Goal: Check status

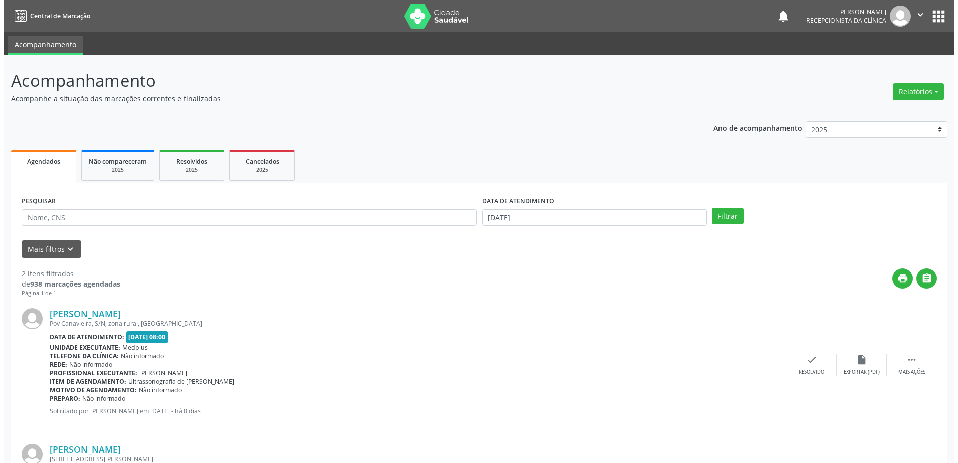
scroll to position [123, 0]
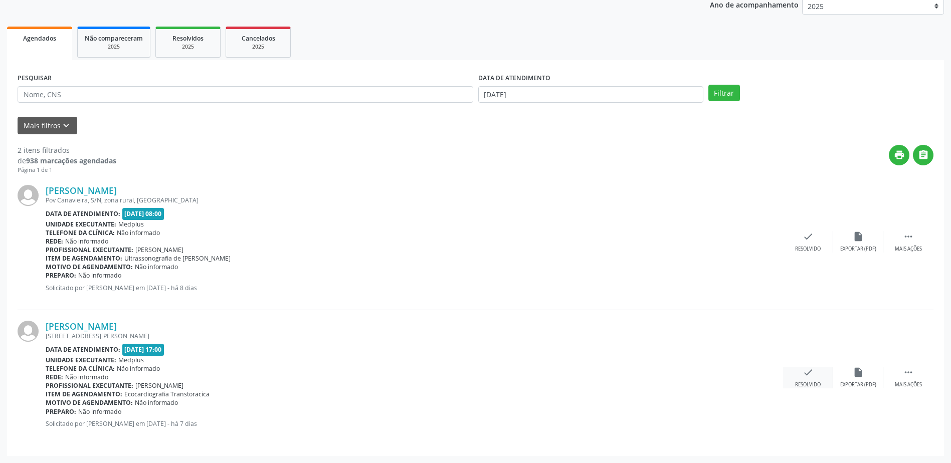
click at [811, 373] on icon "check" at bounding box center [807, 372] width 11 height 11
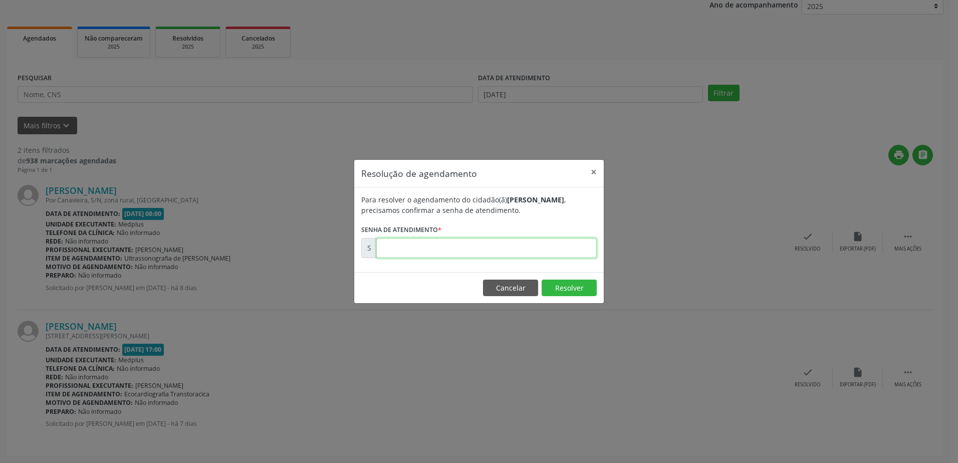
click at [395, 251] on input "text" at bounding box center [486, 248] width 220 height 20
type input "00181380"
click at [579, 291] on button "Resolver" at bounding box center [569, 288] width 55 height 17
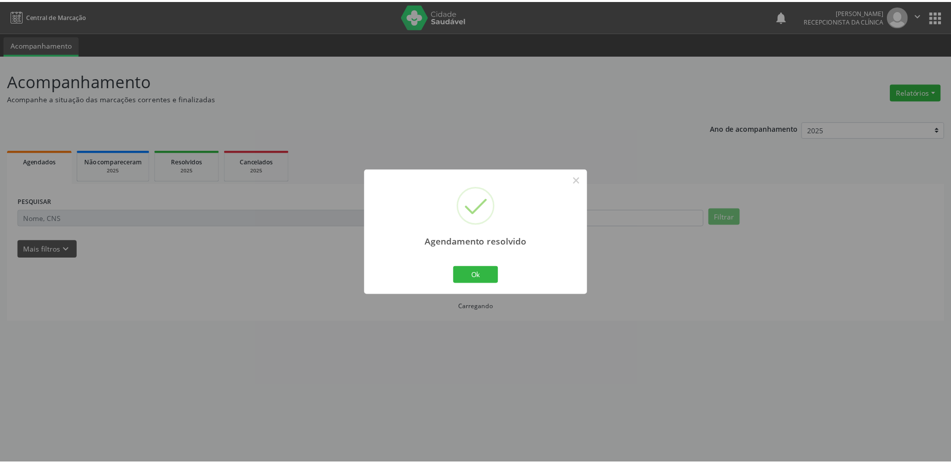
scroll to position [0, 0]
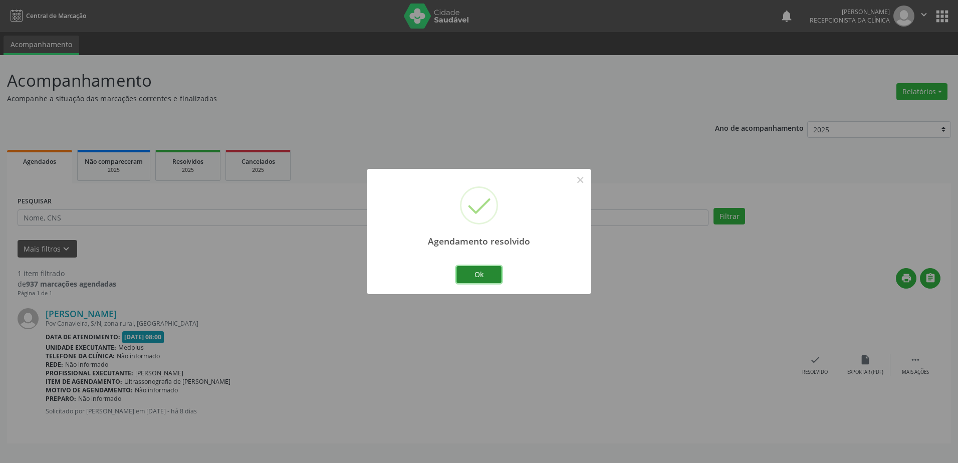
click at [483, 274] on button "Ok" at bounding box center [478, 274] width 45 height 17
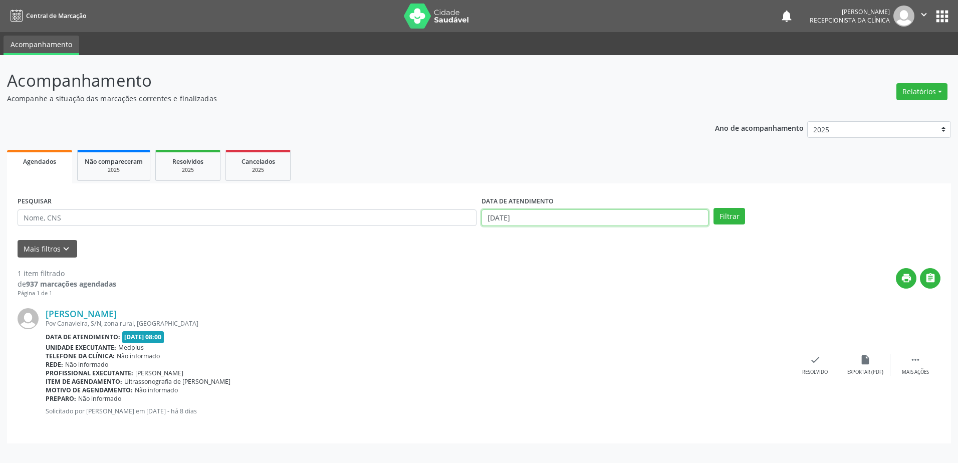
click at [545, 212] on input "[DATE]" at bounding box center [595, 217] width 227 height 17
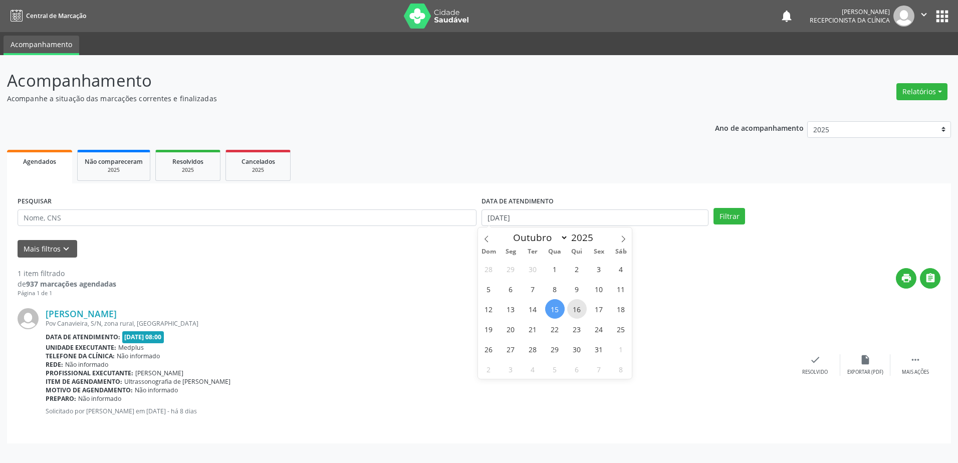
click at [578, 312] on span "16" at bounding box center [577, 309] width 20 height 20
type input "[DATE]"
click at [578, 312] on div "[PERSON_NAME]" at bounding box center [418, 313] width 745 height 11
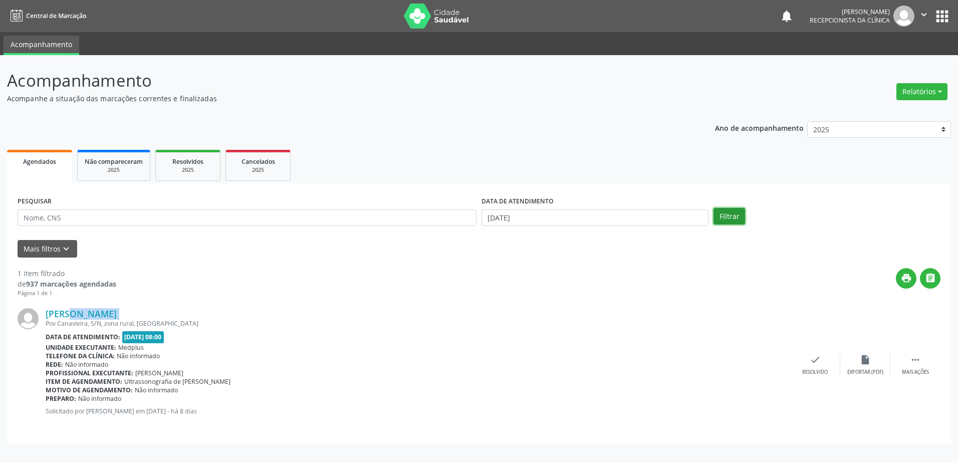
click at [724, 210] on button "Filtrar" at bounding box center [730, 216] width 32 height 17
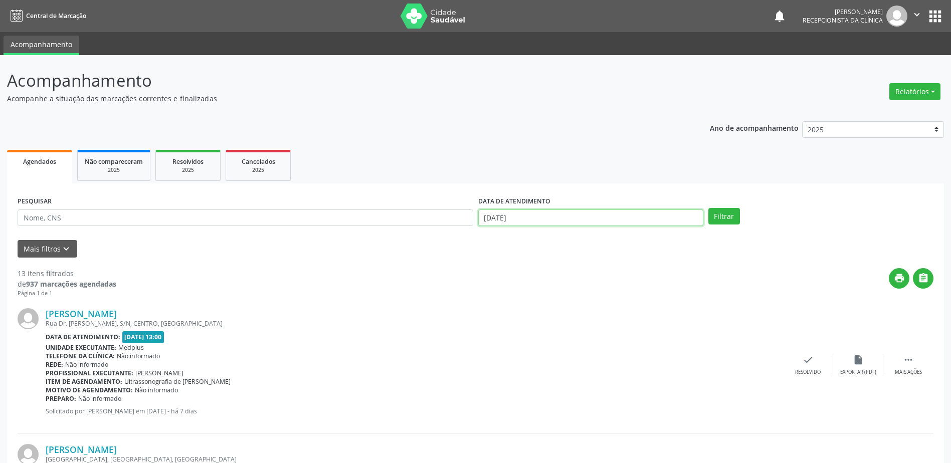
drag, startPoint x: 487, startPoint y: 219, endPoint x: 541, endPoint y: 225, distance: 54.5
click at [488, 219] on input "[DATE]" at bounding box center [590, 217] width 225 height 17
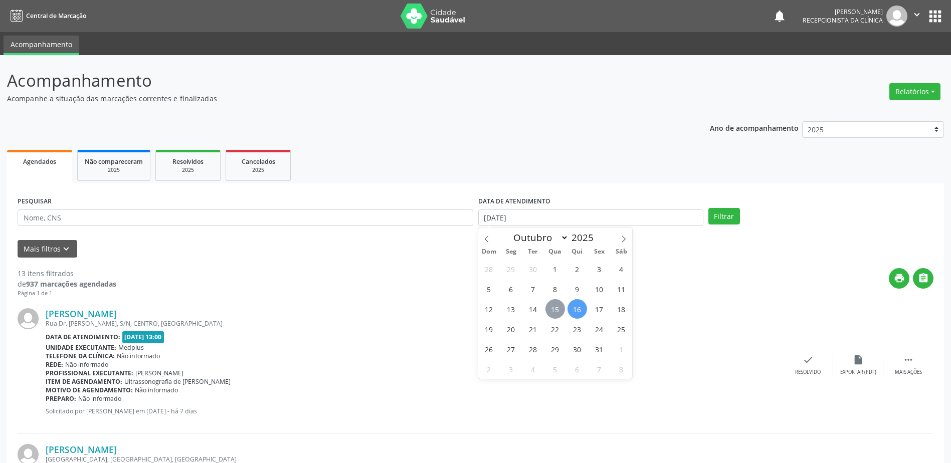
click at [557, 312] on span "15" at bounding box center [555, 309] width 20 height 20
type input "[DATE]"
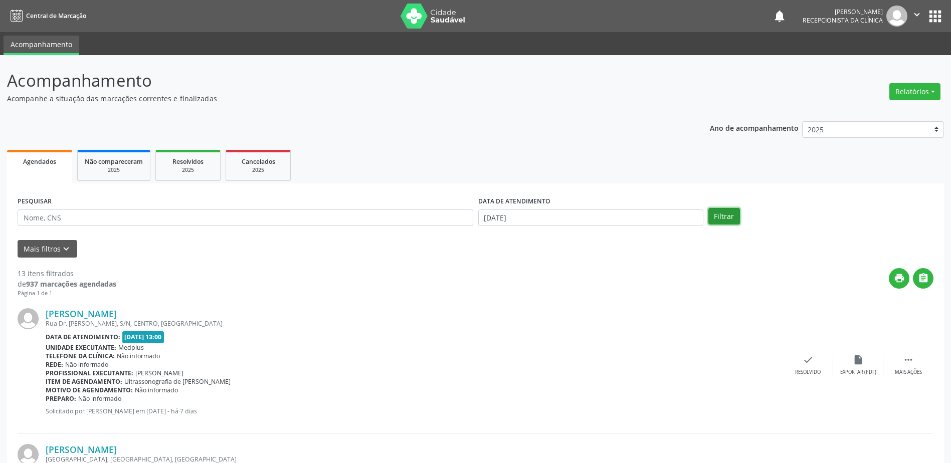
click at [721, 212] on button "Filtrar" at bounding box center [724, 216] width 32 height 17
